Goal: Task Accomplishment & Management: Manage account settings

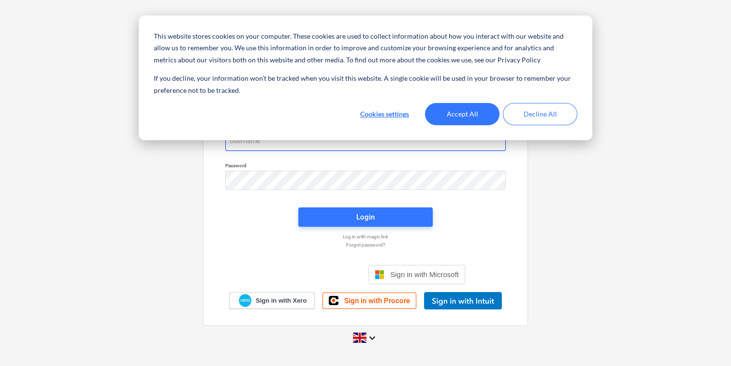
click at [355, 145] on input "email" at bounding box center [365, 140] width 280 height 19
type input "[PERSON_NAME][EMAIL_ADDRESS][DOMAIN_NAME]"
click at [515, 113] on button "Decline All" at bounding box center [540, 114] width 74 height 22
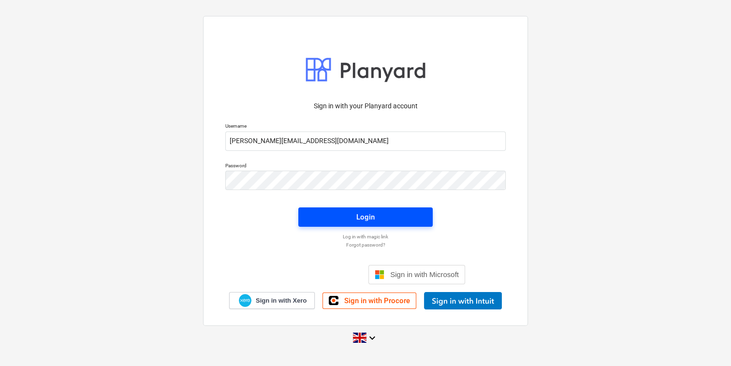
click at [337, 219] on span "Login" at bounding box center [365, 217] width 111 height 13
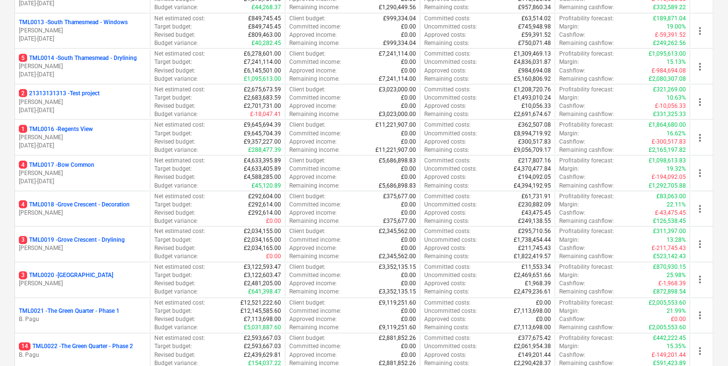
scroll to position [570, 0]
click at [114, 103] on p "[PERSON_NAME]" at bounding box center [82, 103] width 127 height 8
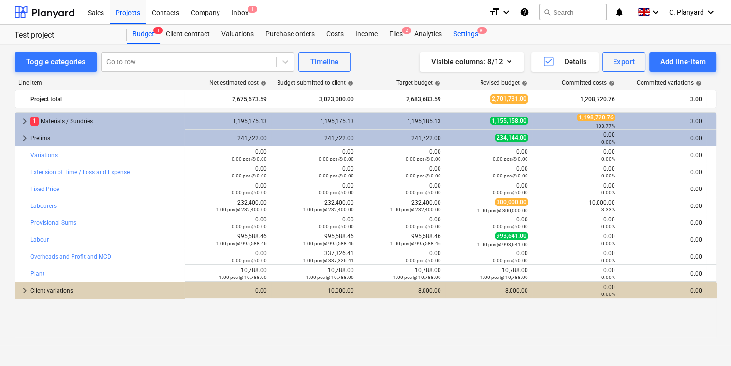
click at [465, 38] on div "Settings 9+" at bounding box center [466, 34] width 36 height 19
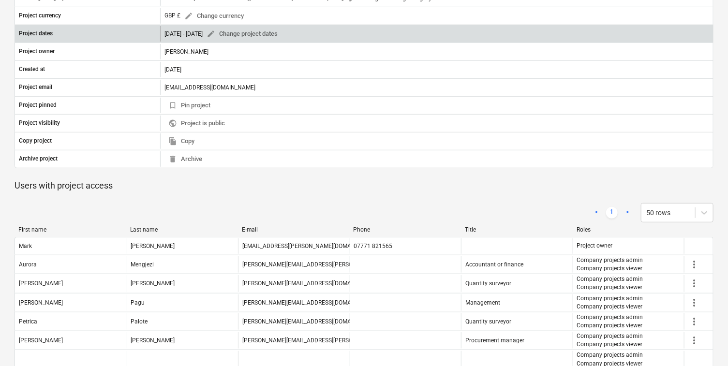
scroll to position [222, 0]
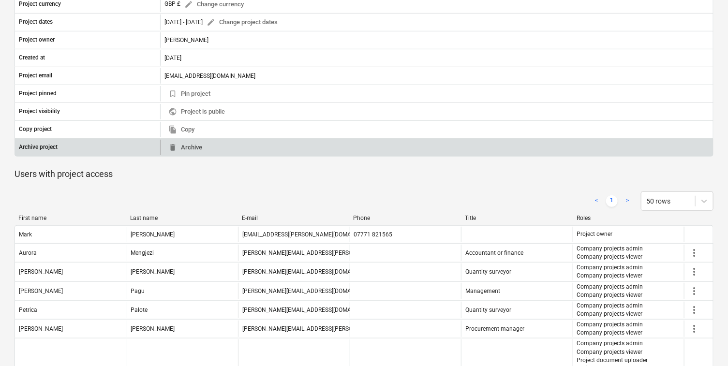
click at [191, 147] on span "delete Archive" at bounding box center [185, 147] width 34 height 11
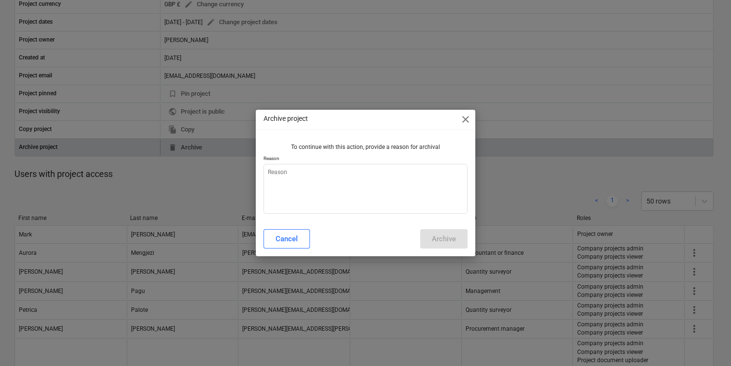
type textarea "x"
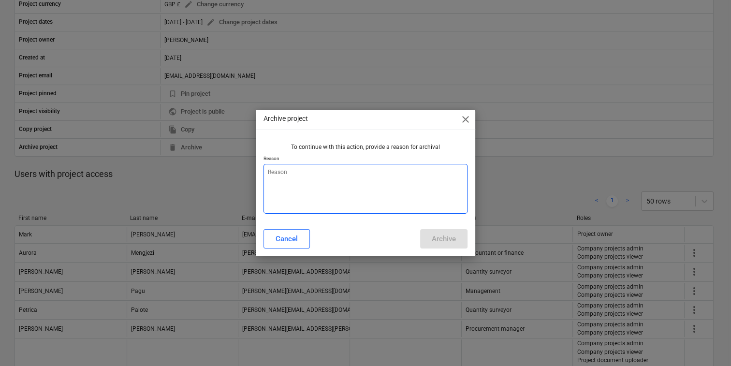
click at [410, 205] on textarea at bounding box center [365, 189] width 204 height 50
type textarea "d"
type textarea "x"
type textarea "df"
type textarea "x"
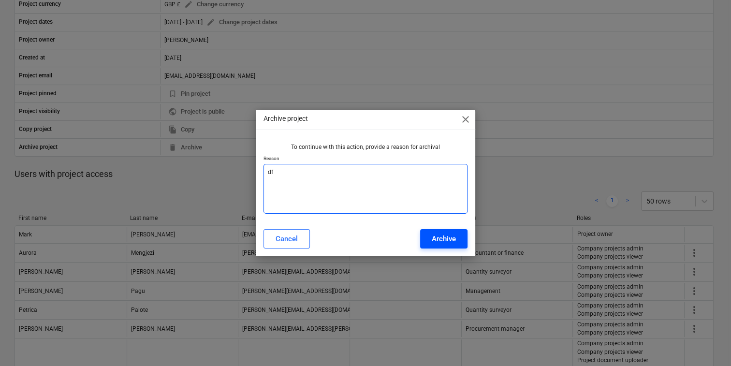
type textarea "df"
click at [435, 235] on div "Archive" at bounding box center [444, 239] width 24 height 13
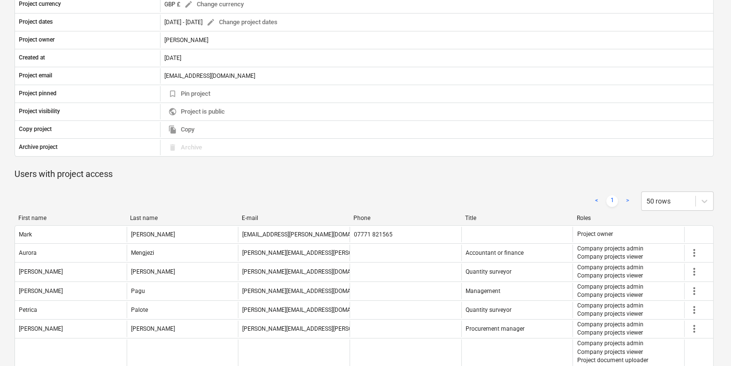
type textarea "x"
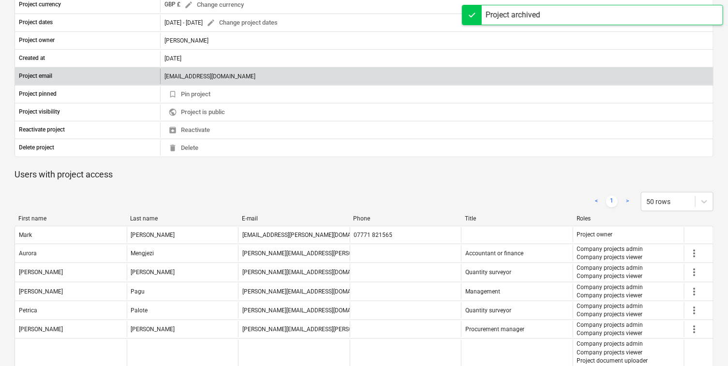
scroll to position [0, 0]
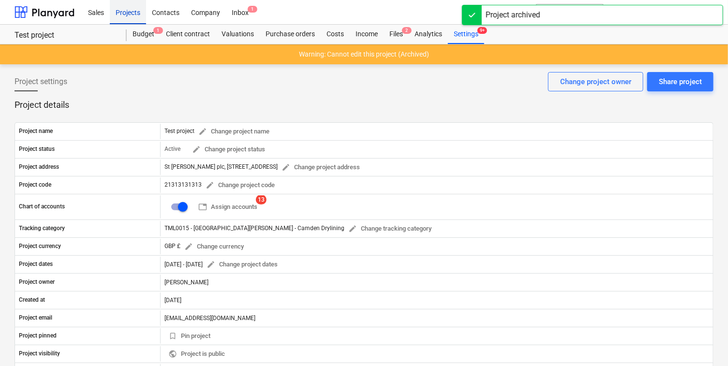
click at [130, 14] on div "Projects" at bounding box center [128, 12] width 36 height 25
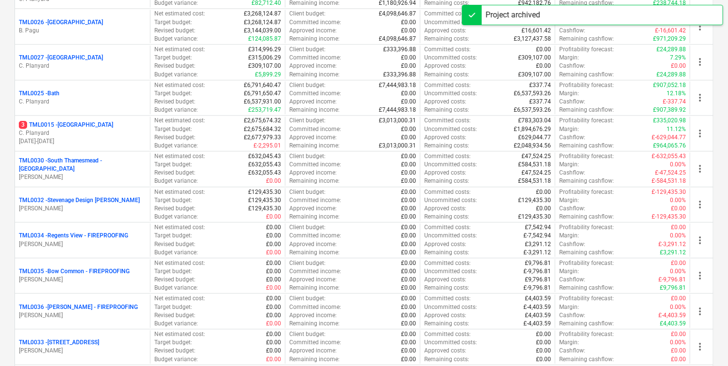
scroll to position [1128, 0]
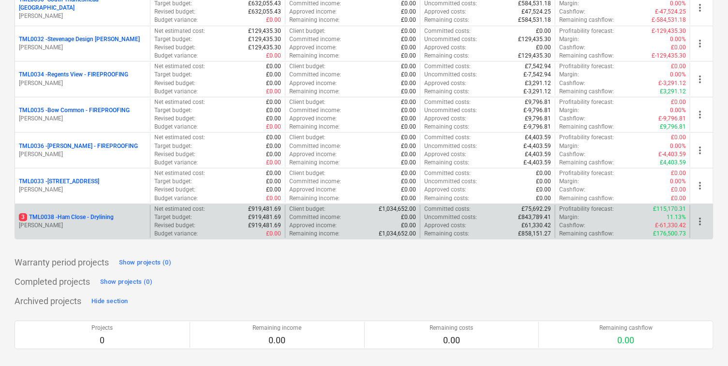
click at [112, 207] on div "3 TML0038 - Ham Close - Drylining [PERSON_NAME]" at bounding box center [82, 221] width 135 height 33
click at [108, 213] on p "3 TML0038 - Ham Close - Drylining" at bounding box center [66, 217] width 95 height 8
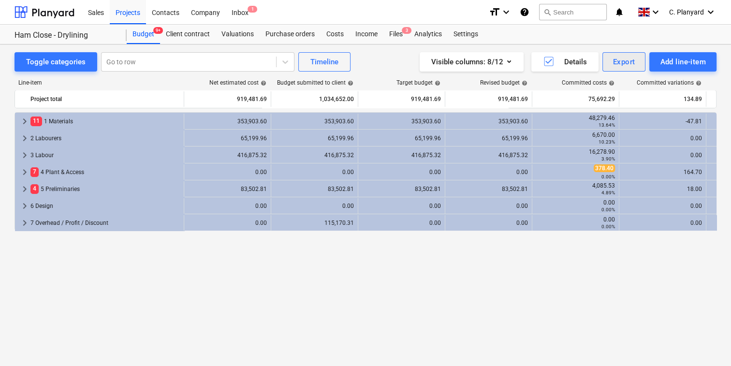
click at [628, 60] on div "Export" at bounding box center [624, 62] width 22 height 13
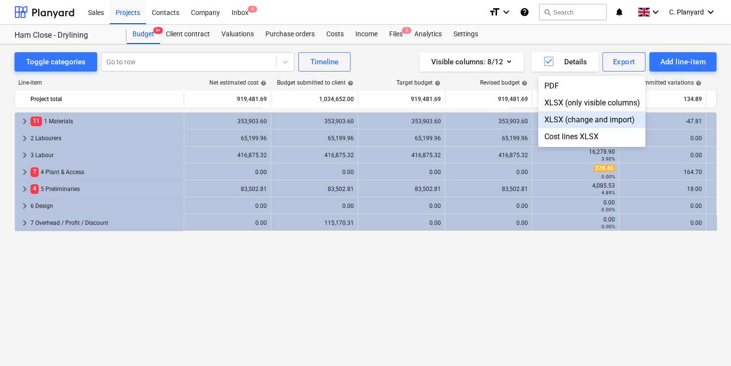
click at [614, 119] on div "XLSX (change and import)" at bounding box center [591, 119] width 107 height 17
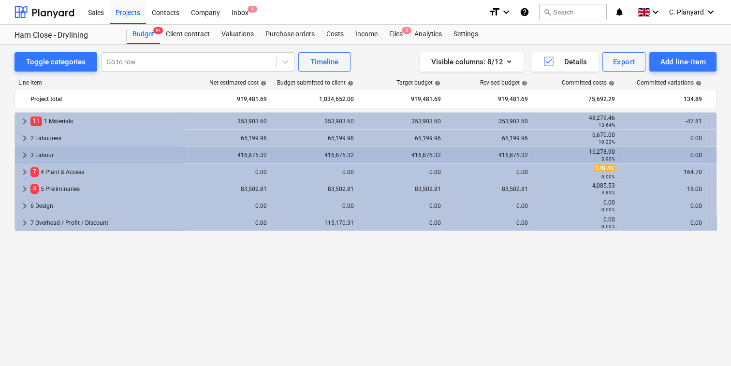
click at [23, 149] on span "keyboard_arrow_right" at bounding box center [25, 155] width 12 height 12
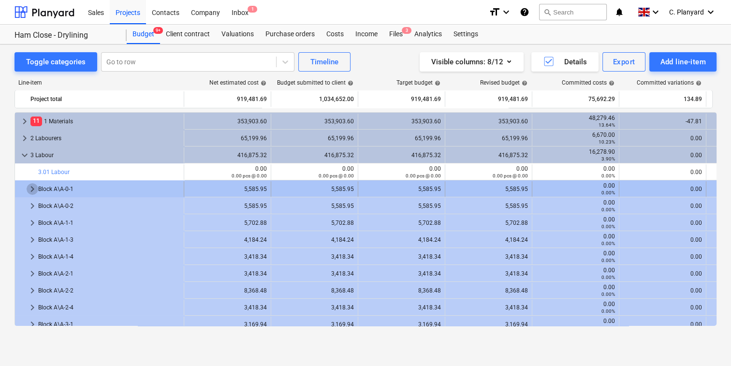
click at [29, 184] on span "keyboard_arrow_right" at bounding box center [33, 189] width 12 height 12
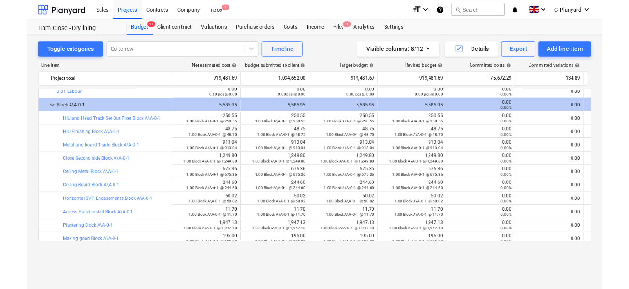
scroll to position [57, 0]
